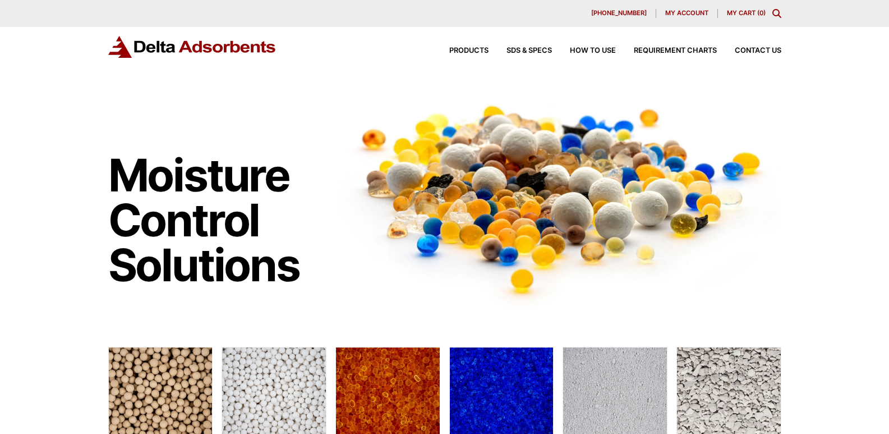
click at [717, 47] on link "Contact Us" at bounding box center [749, 50] width 64 height 7
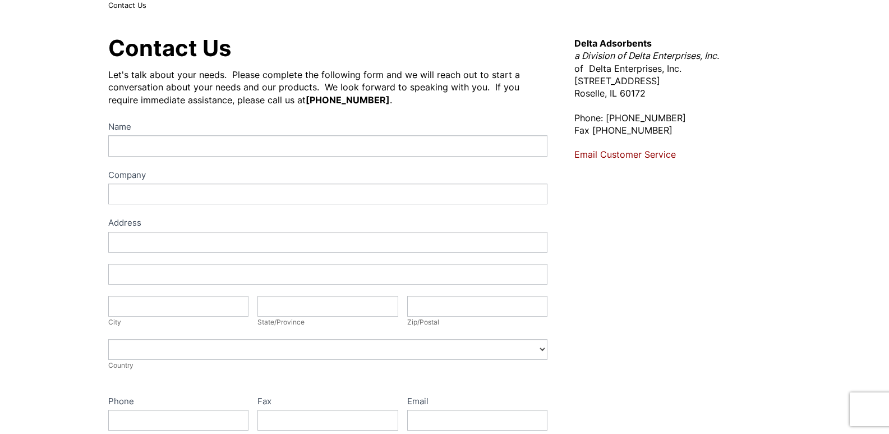
scroll to position [112, 0]
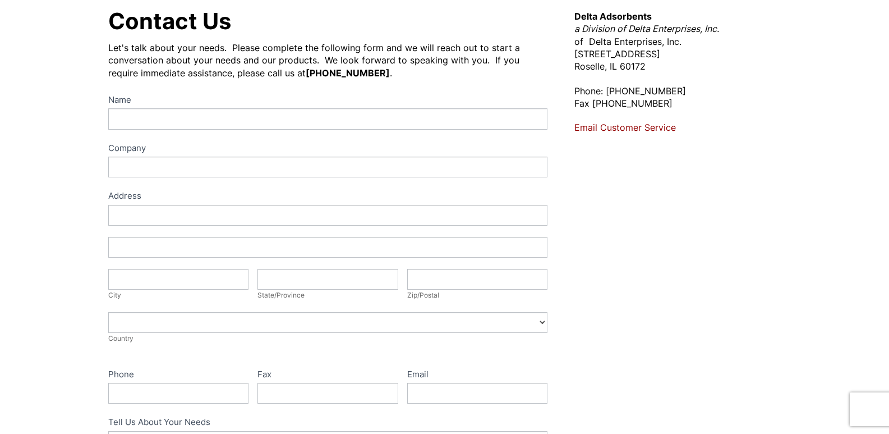
click at [263, 154] on label "Company" at bounding box center [328, 149] width 440 height 16
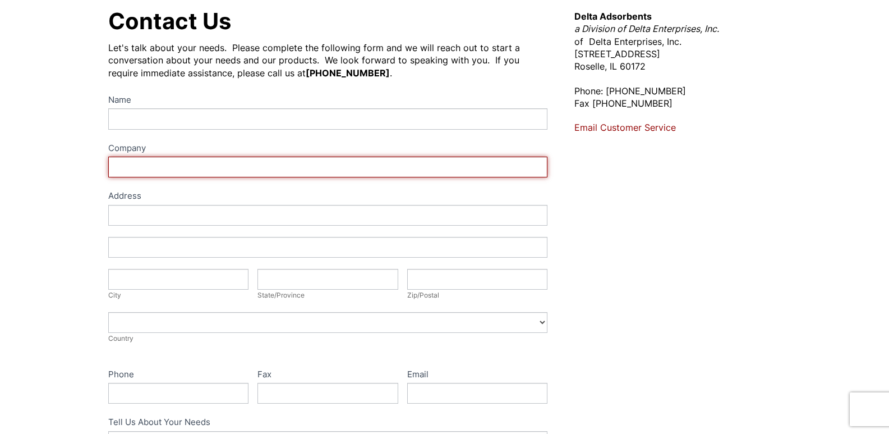
click at [263, 156] on input "Company" at bounding box center [328, 166] width 440 height 21
click at [210, 173] on input "Company" at bounding box center [328, 166] width 440 height 21
type input "Summa Consulting"
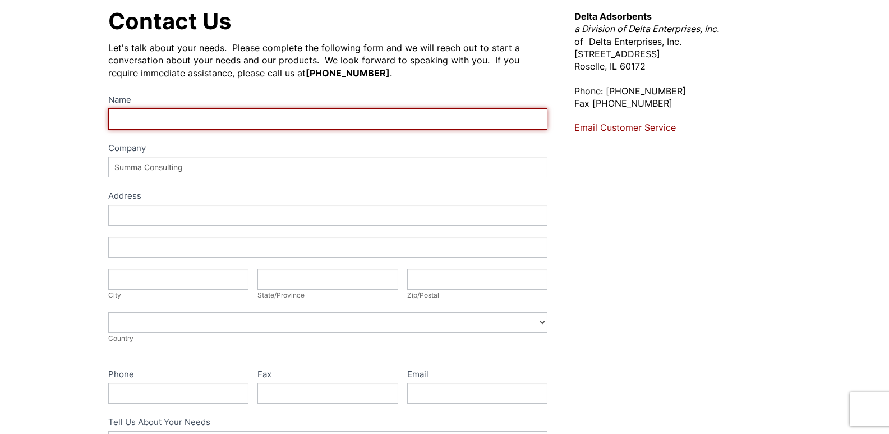
type input "David Lopez"
type input "1104 Sabine St. Unit 2504"
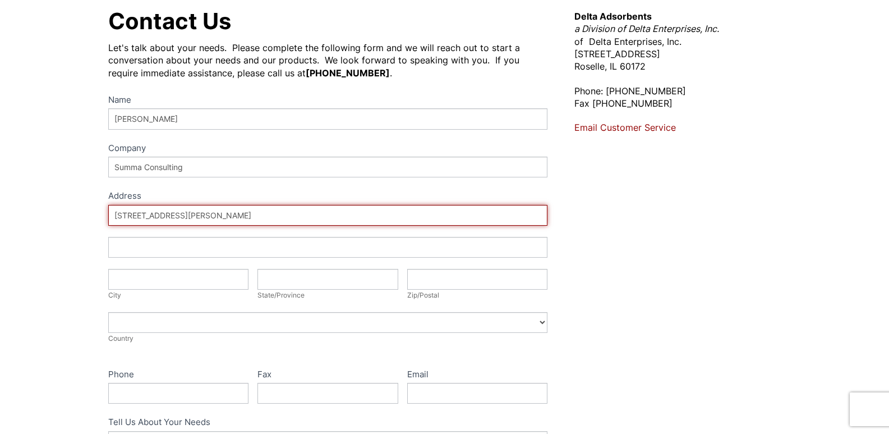
type input "Austin"
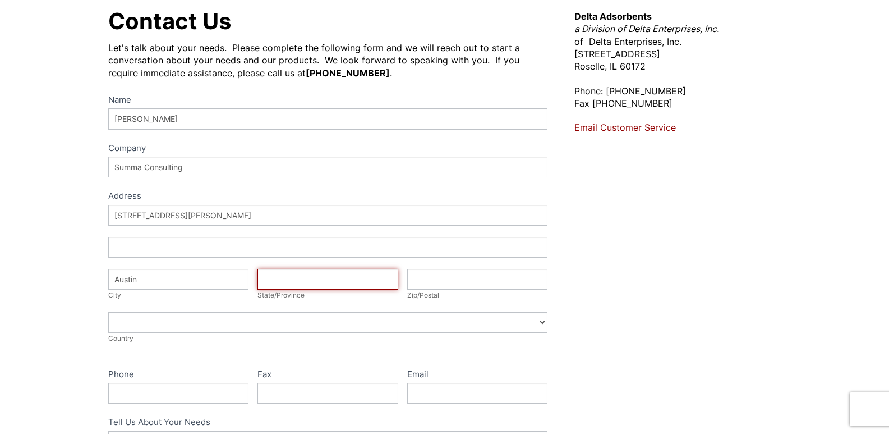
type input "TX"
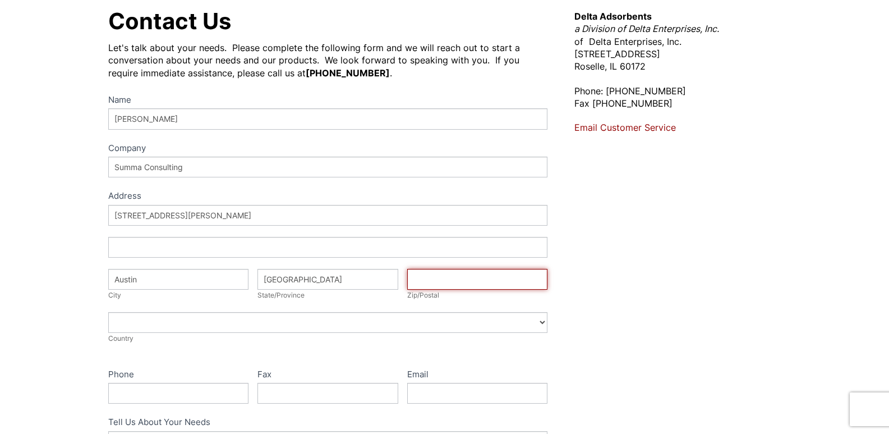
type input "78701"
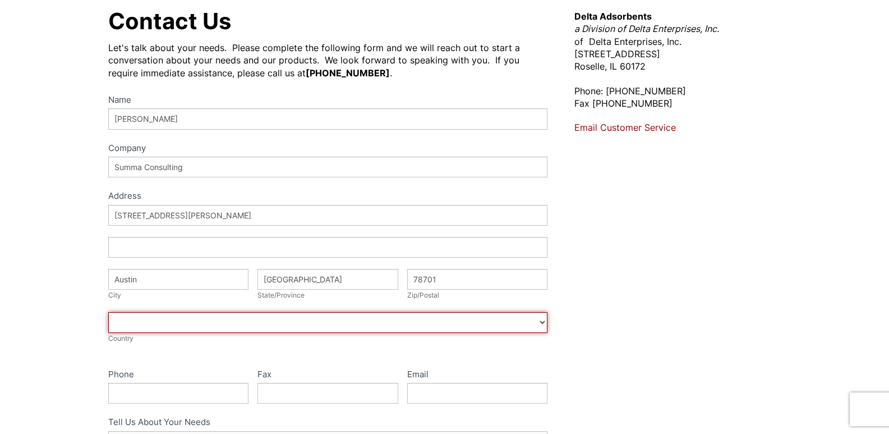
select select "United States"
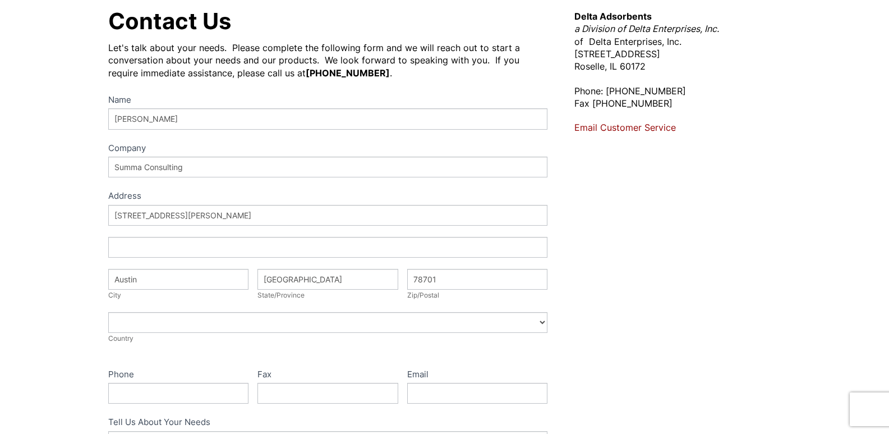
type input "4243279067"
type input "david@thesummaconsultingllc.com"
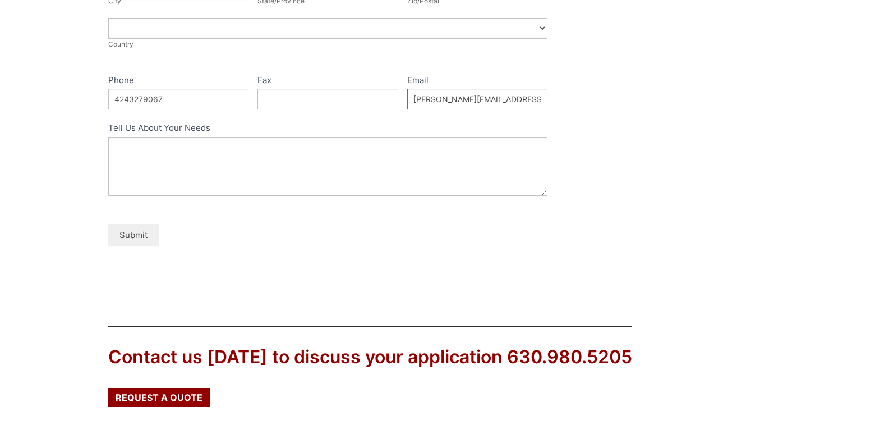
scroll to position [449, 0]
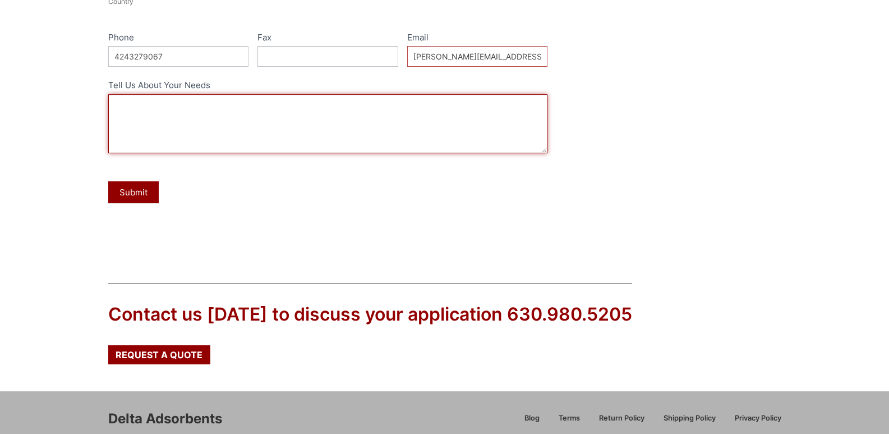
click at [195, 144] on textarea "Tell Us About Your Needs" at bounding box center [328, 123] width 440 height 59
paste textarea "Hi, Do you know if your current cash flow supports your growth plans? We recent…"
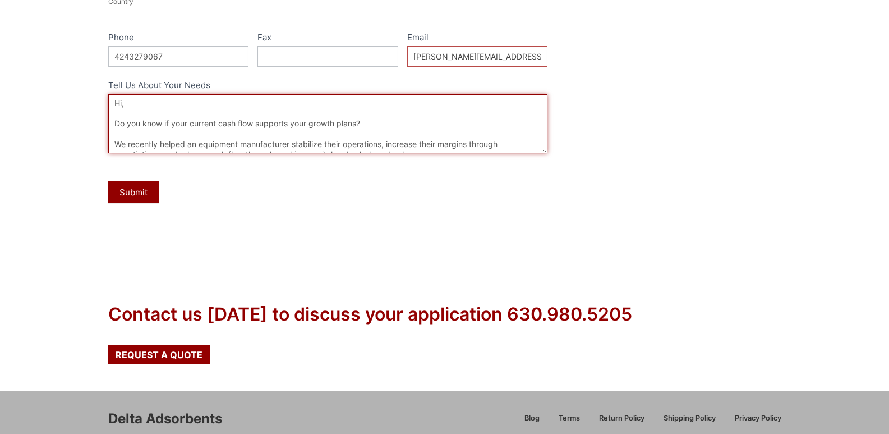
scroll to position [159, 0]
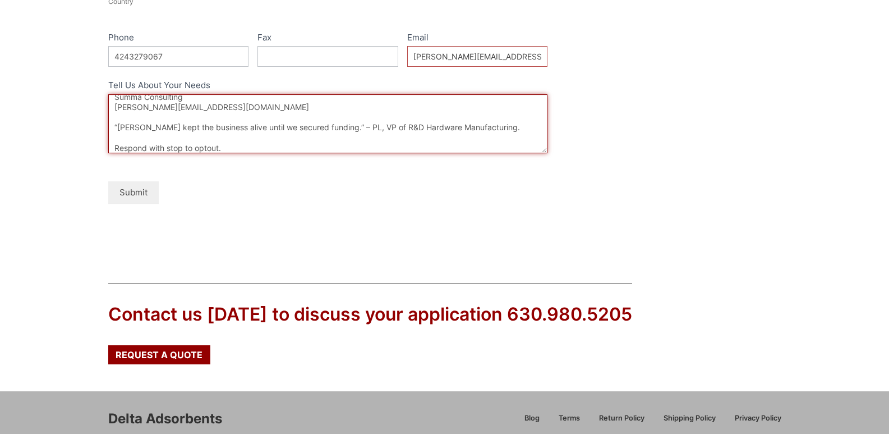
type textarea "Hi, Do you know if your current cash flow supports your growth plans? We recent…"
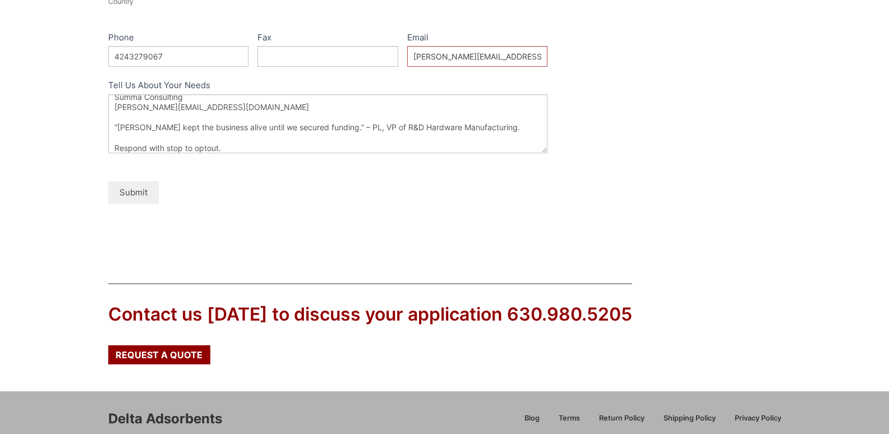
drag, startPoint x: 144, startPoint y: 186, endPoint x: 182, endPoint y: 185, distance: 38.7
click at [144, 186] on button "Submit" at bounding box center [133, 192] width 50 height 22
